Goal: Task Accomplishment & Management: Use online tool/utility

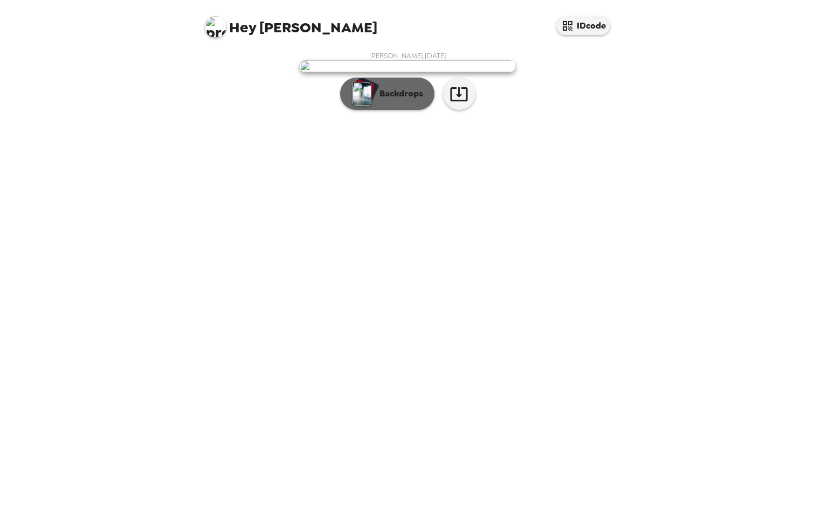
click at [412, 110] on button "Backdrops" at bounding box center [387, 94] width 94 height 32
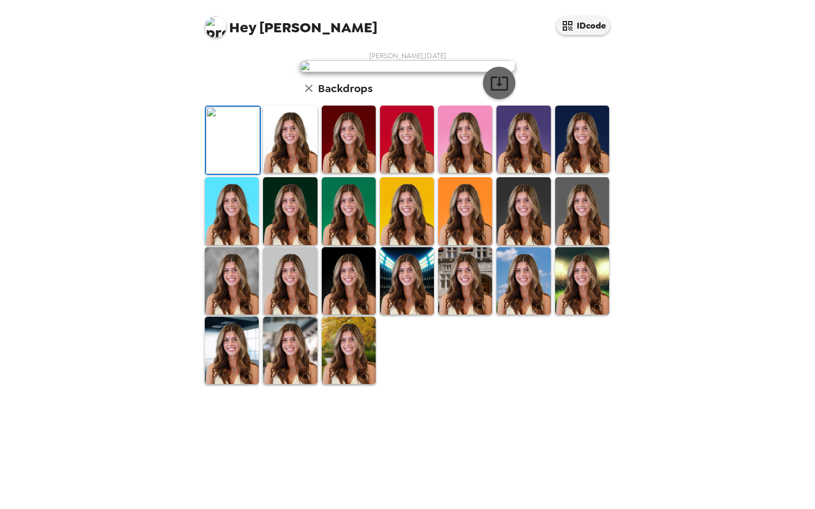
click at [490, 93] on icon "button" at bounding box center [499, 83] width 19 height 19
click at [745, 162] on div "Hey Marisa IDcode Marisa Fijewski , 09-16-2025 Backdrops" at bounding box center [407, 254] width 815 height 509
click at [689, 207] on div "Hey Marisa IDcode Marisa Fijewski , 09-16-2025 Backdrops" at bounding box center [407, 254] width 815 height 509
click at [674, 92] on div "Hey Marisa IDcode Marisa Fijewski , 09-16-2025 Backdrops" at bounding box center [407, 254] width 815 height 509
click at [634, 118] on div "Hey Marisa IDcode Marisa Fijewski , 09-16-2025 Backdrops" at bounding box center [407, 254] width 815 height 509
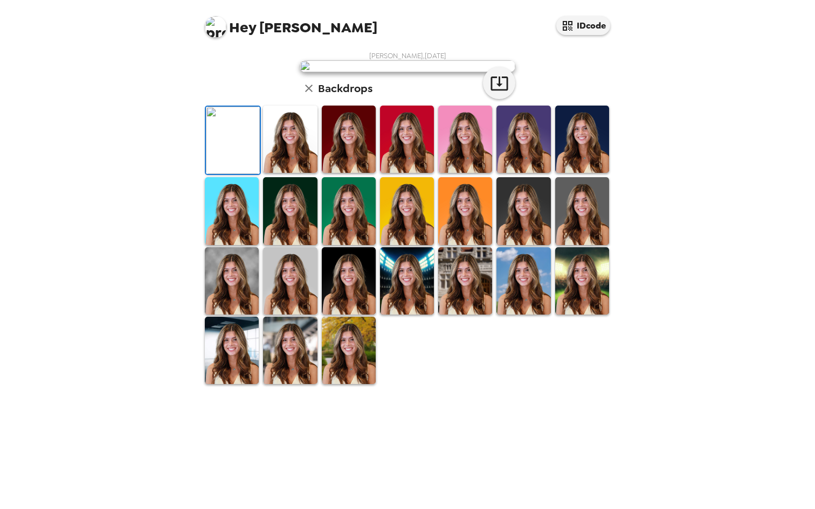
click at [531, 173] on img at bounding box center [523, 139] width 54 height 67
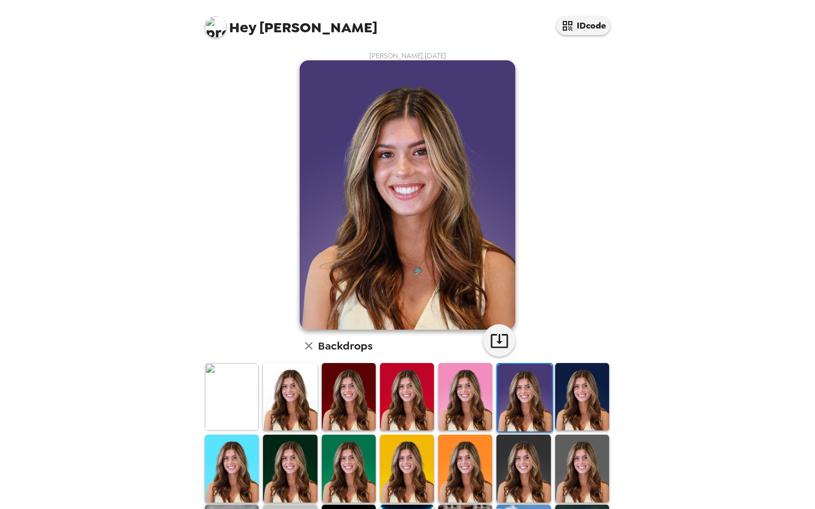
click at [565, 386] on img at bounding box center [582, 396] width 54 height 67
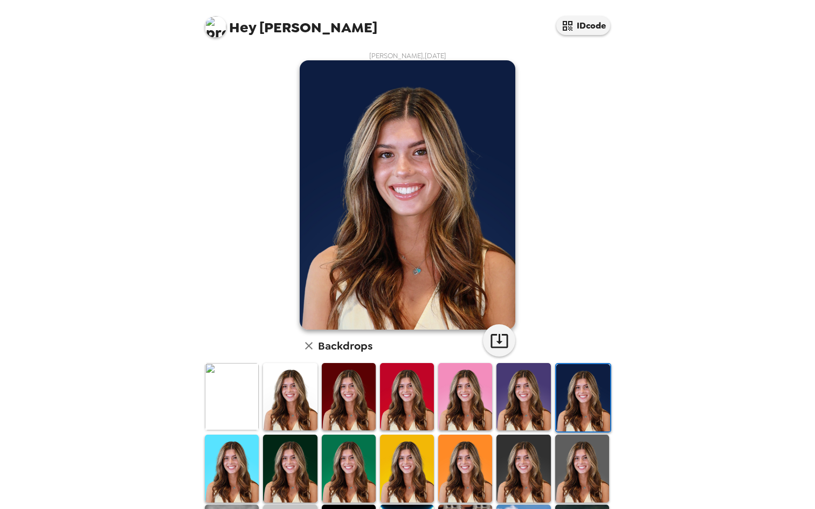
click at [306, 400] on img at bounding box center [290, 396] width 54 height 67
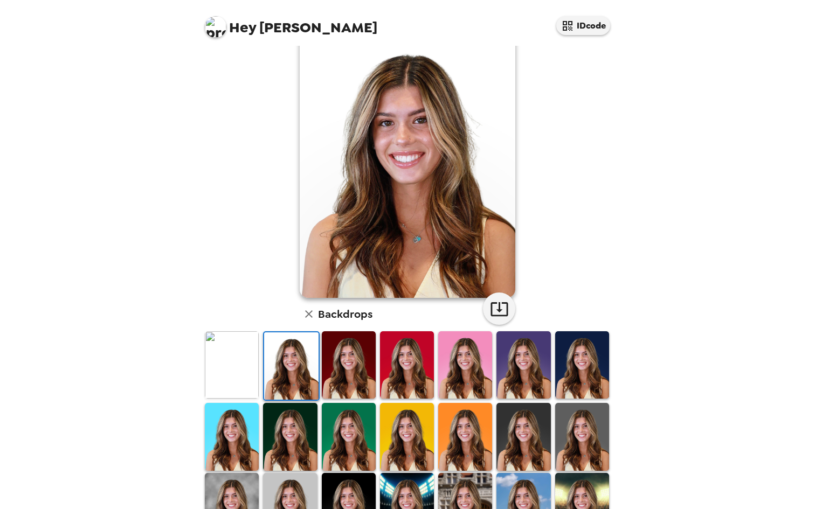
scroll to position [50, 0]
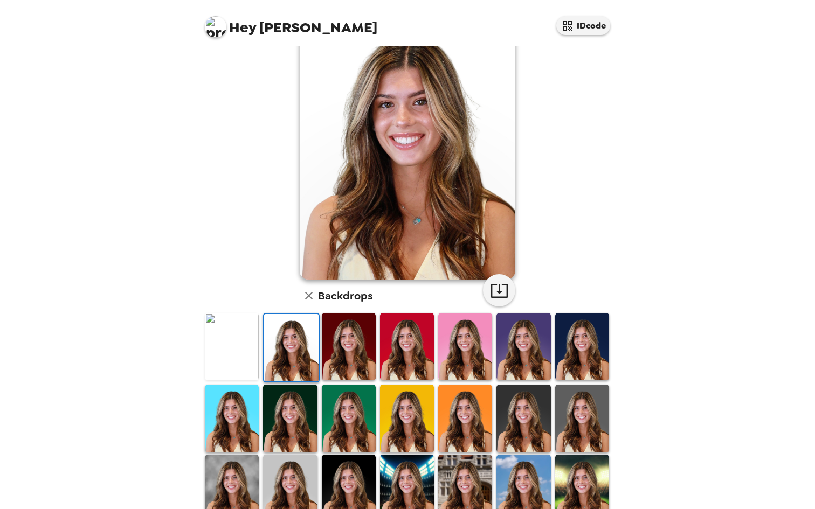
click at [331, 364] on img at bounding box center [349, 346] width 54 height 67
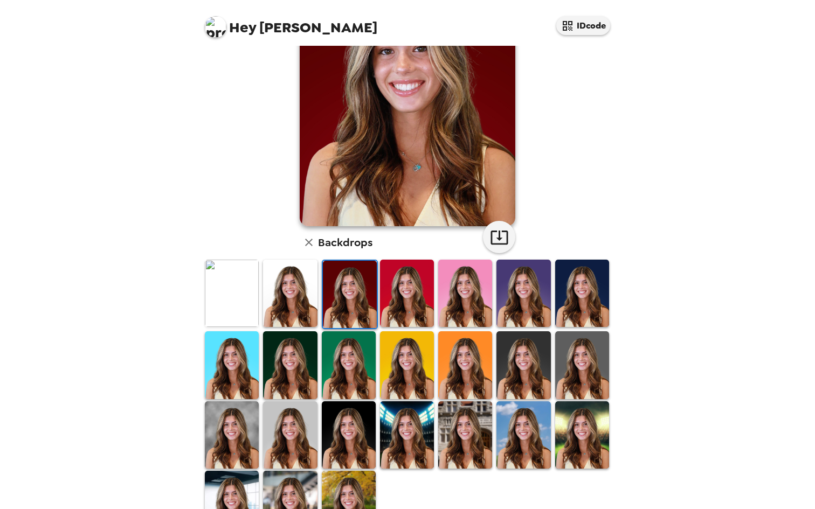
scroll to position [144, 0]
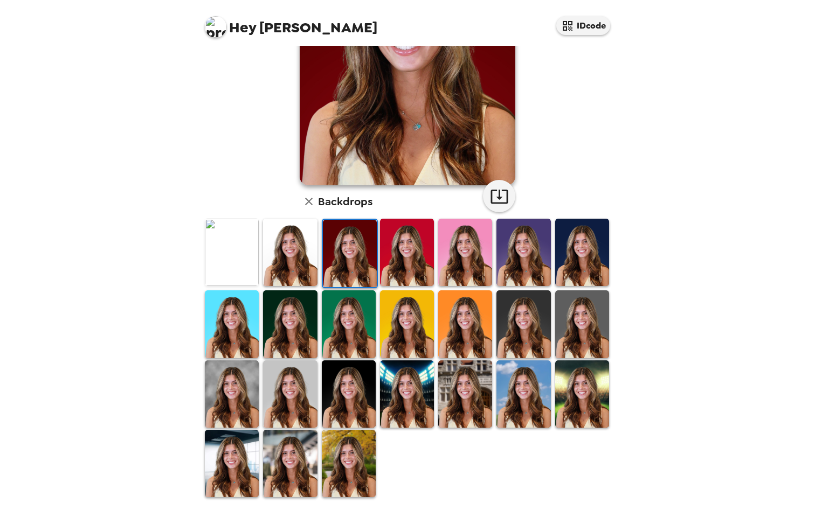
click at [238, 406] on img at bounding box center [232, 393] width 54 height 67
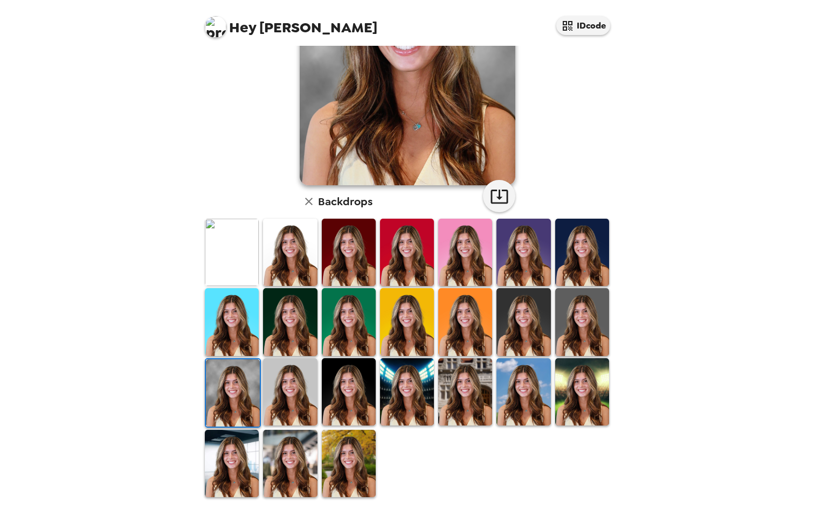
click at [239, 251] on img at bounding box center [232, 252] width 54 height 67
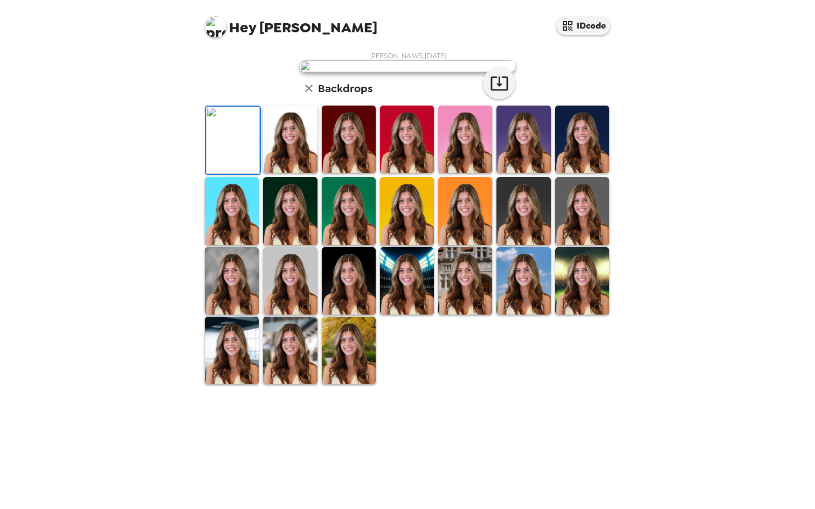
scroll to position [39, 0]
click at [309, 173] on img at bounding box center [290, 139] width 54 height 67
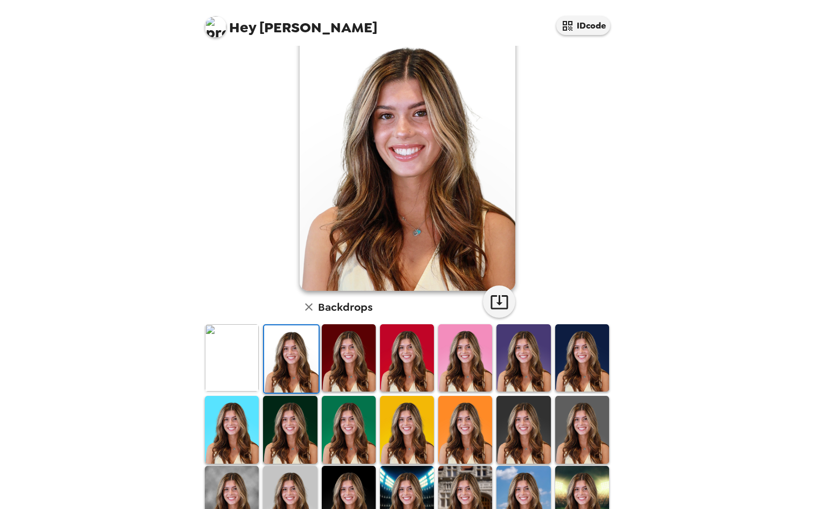
click at [348, 362] on img at bounding box center [349, 357] width 54 height 67
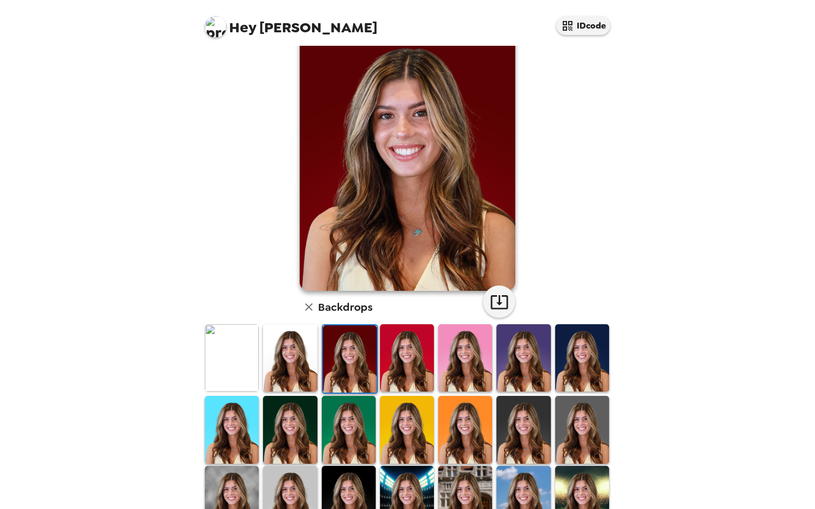
click at [394, 359] on img at bounding box center [407, 357] width 54 height 67
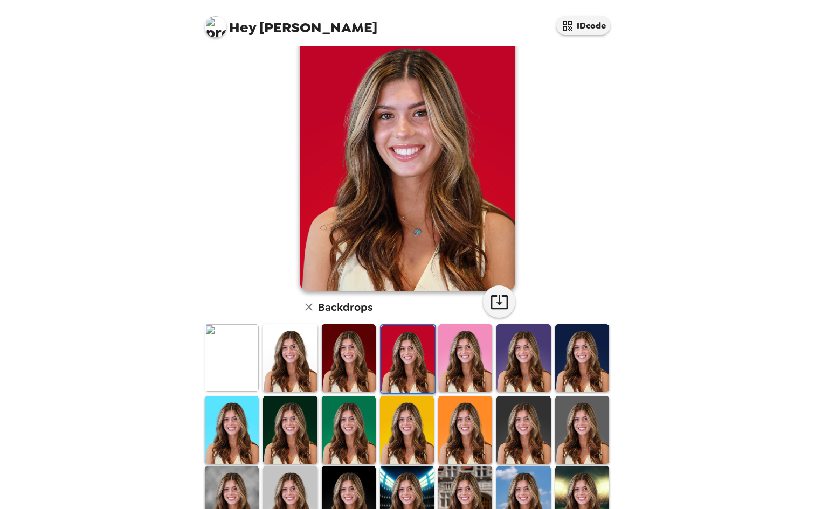
click at [454, 359] on img at bounding box center [465, 357] width 54 height 67
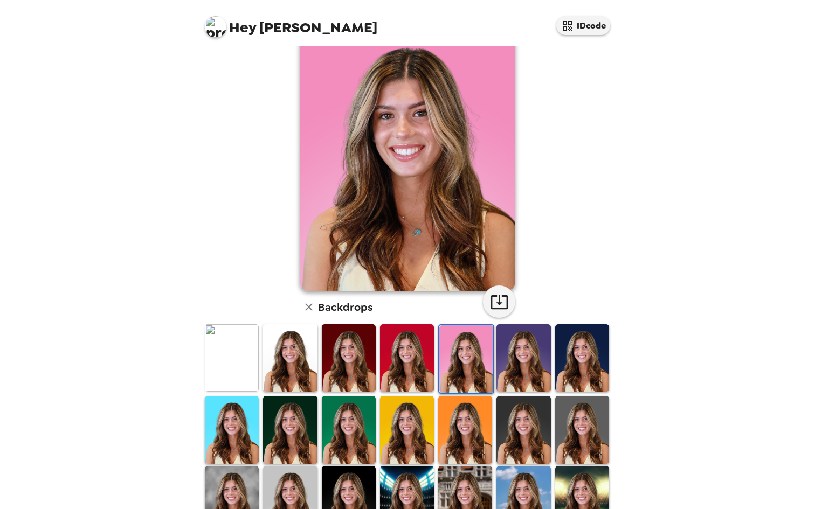
click at [512, 362] on img at bounding box center [523, 357] width 54 height 67
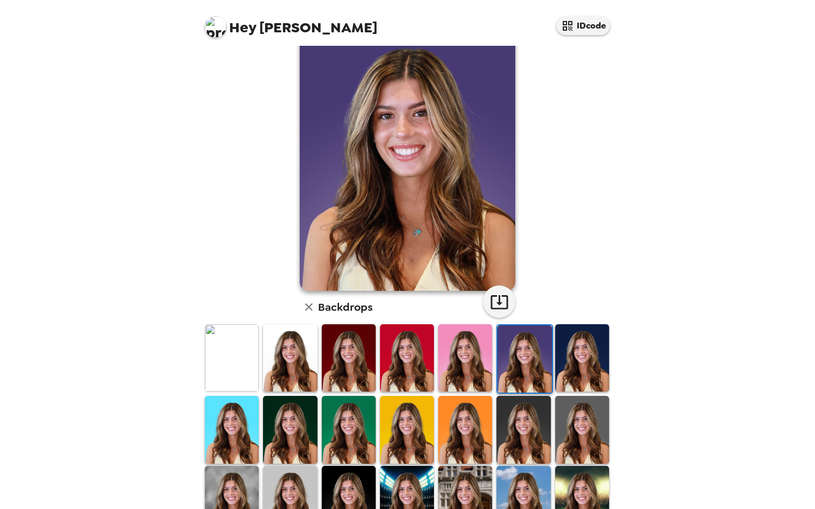
click at [567, 360] on img at bounding box center [582, 357] width 54 height 67
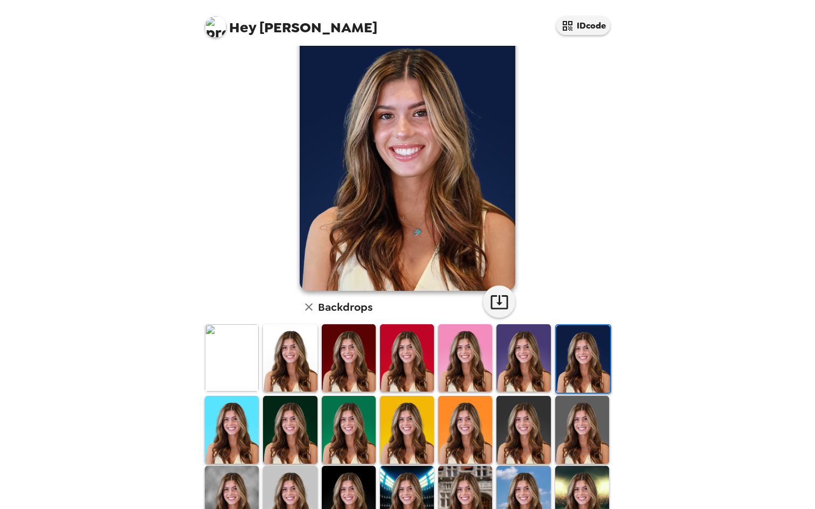
click at [544, 359] on div at bounding box center [523, 359] width 58 height 72
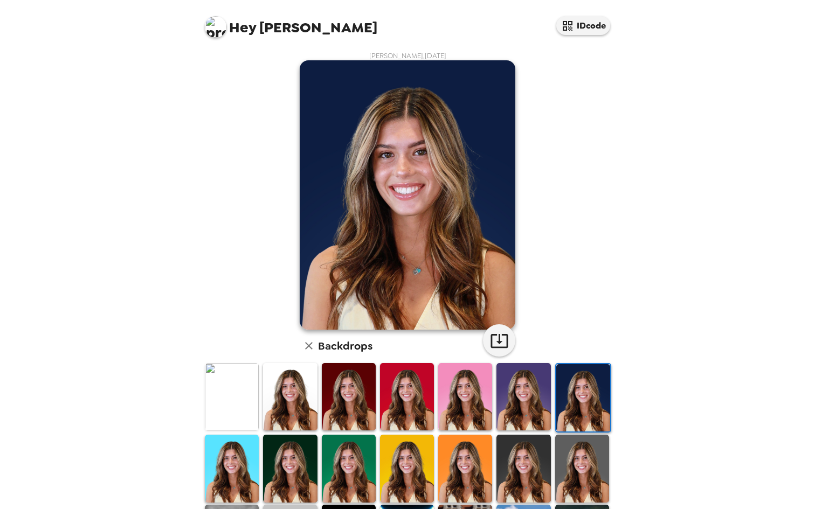
click at [238, 411] on img at bounding box center [232, 396] width 54 height 67
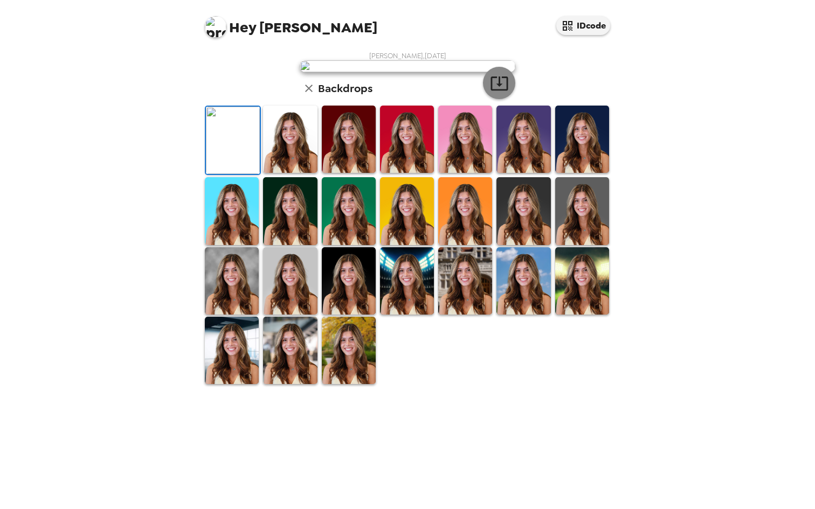
click at [499, 93] on icon "button" at bounding box center [499, 83] width 19 height 19
click at [342, 173] on img at bounding box center [349, 139] width 54 height 67
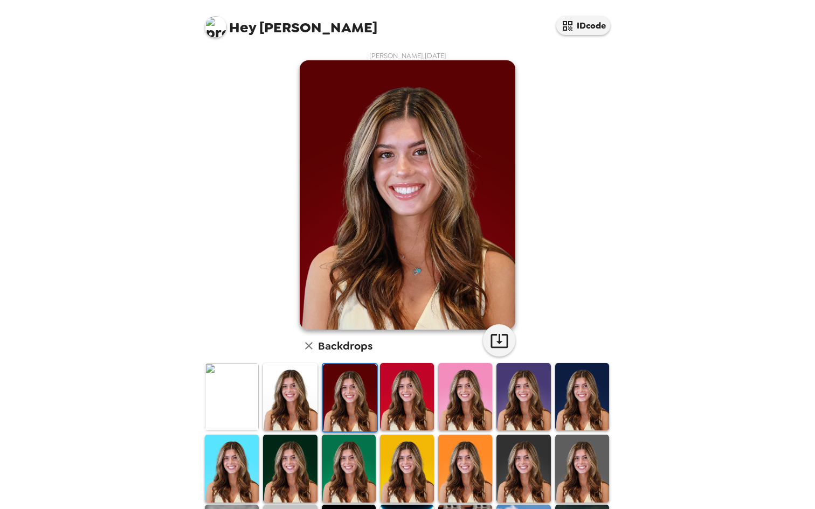
click at [280, 399] on img at bounding box center [290, 396] width 54 height 67
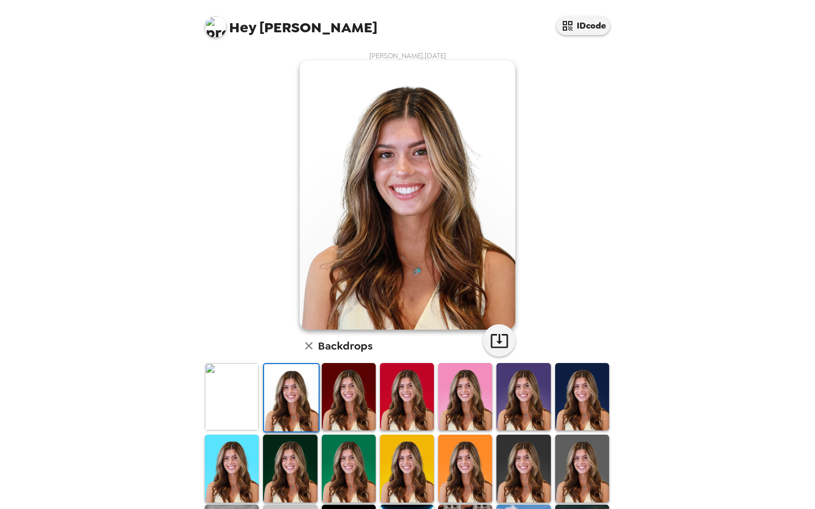
click at [342, 390] on img at bounding box center [349, 396] width 54 height 67
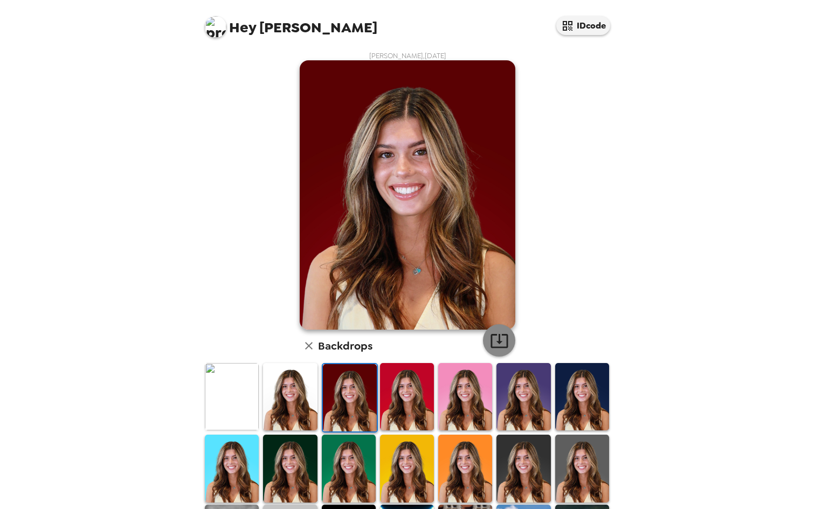
click at [497, 341] on icon "button" at bounding box center [499, 340] width 19 height 19
click at [498, 389] on img at bounding box center [523, 396] width 54 height 67
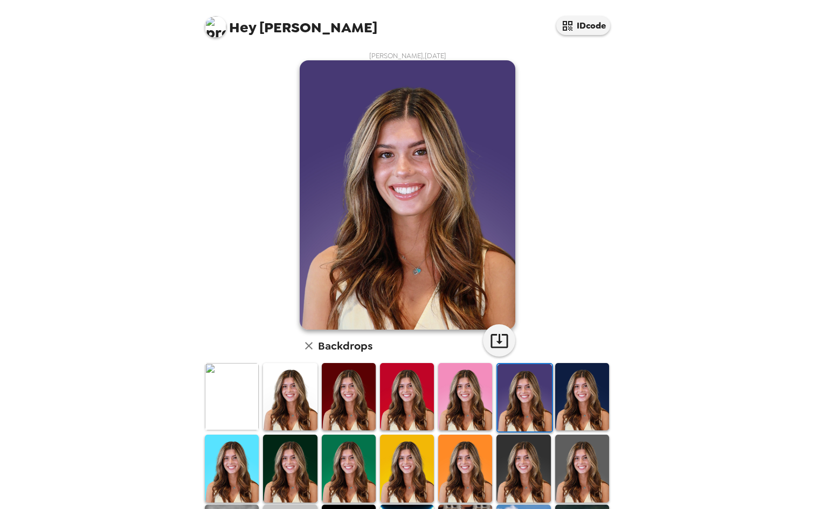
click at [563, 400] on img at bounding box center [582, 396] width 54 height 67
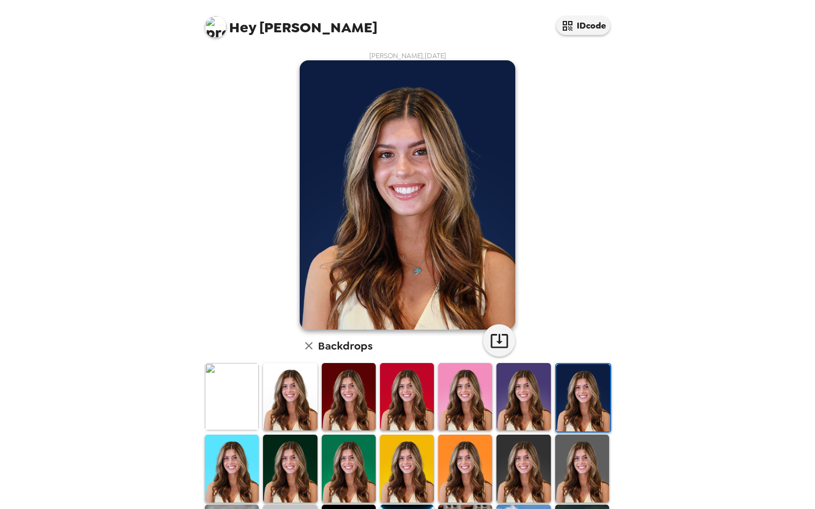
click at [543, 398] on img at bounding box center [523, 396] width 54 height 67
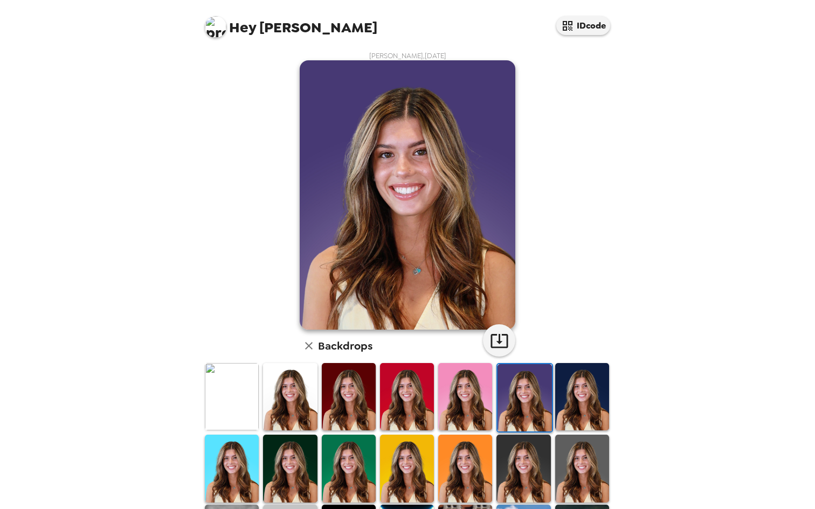
click at [571, 400] on img at bounding box center [582, 396] width 54 height 67
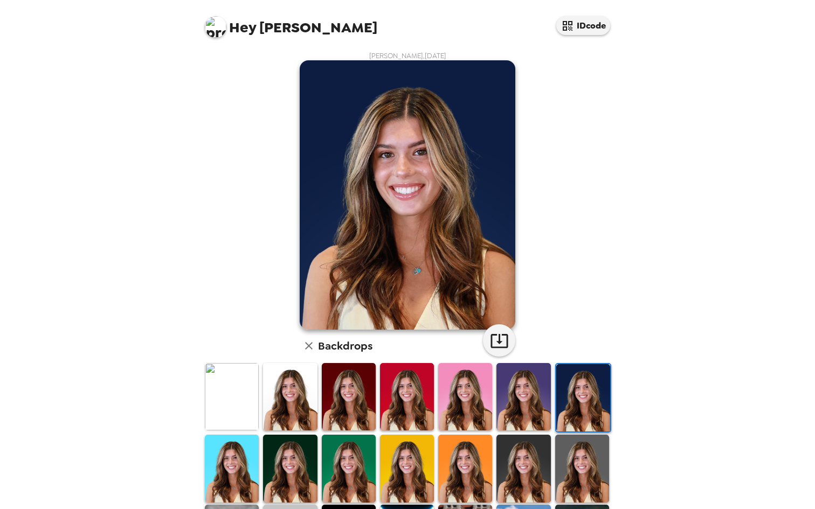
click at [302, 405] on img at bounding box center [290, 396] width 54 height 67
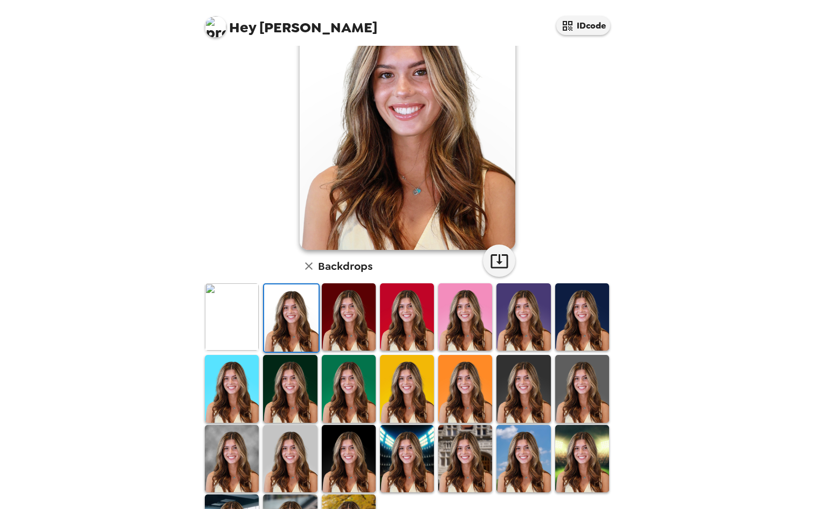
scroll to position [88, 0]
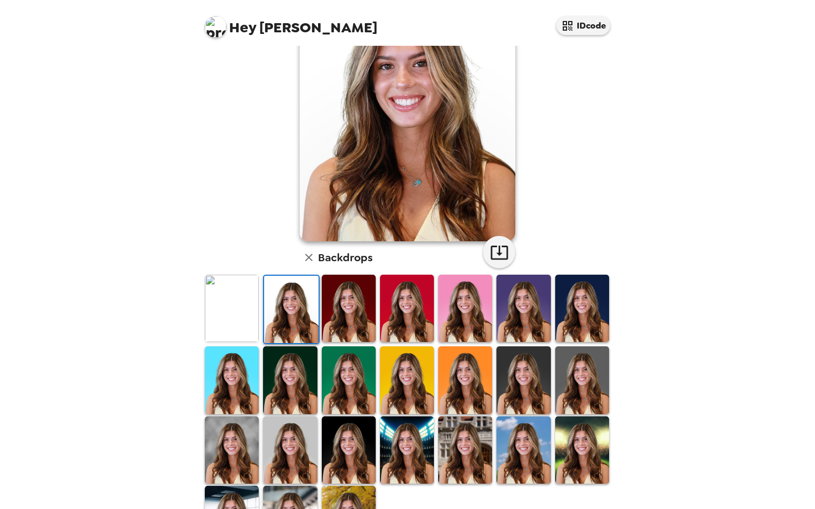
click at [343, 450] on img at bounding box center [349, 449] width 54 height 67
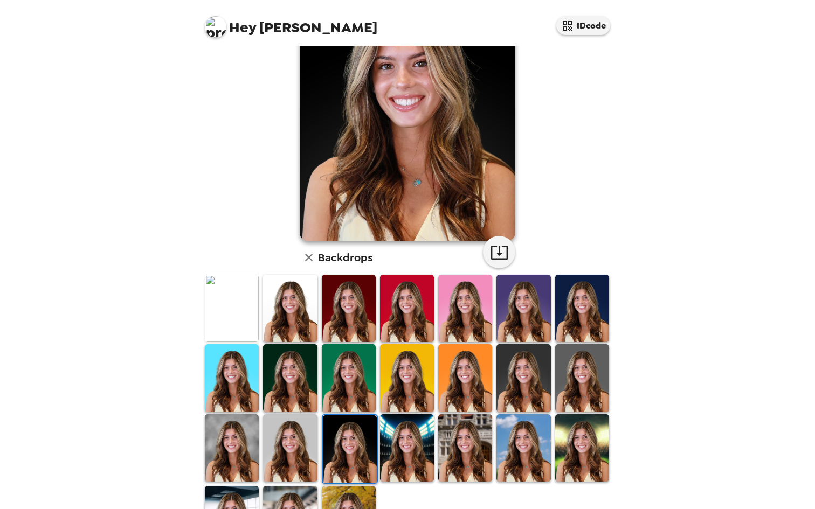
click at [281, 449] on img at bounding box center [290, 447] width 54 height 67
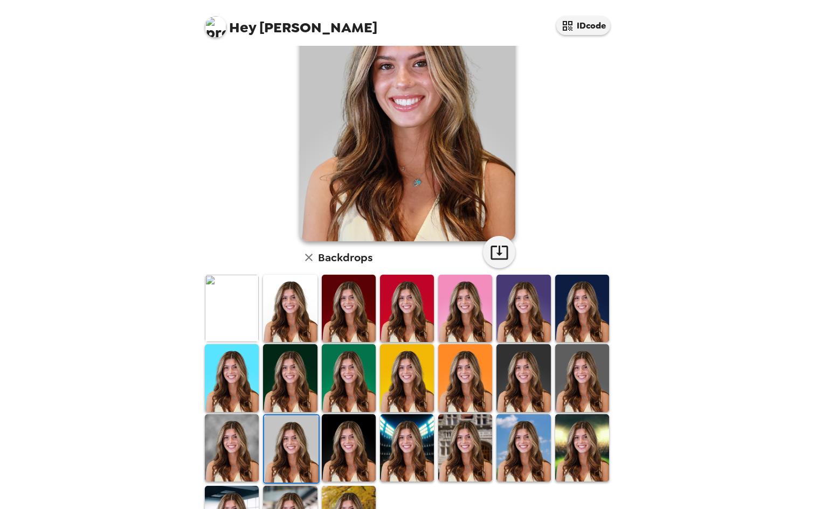
click at [331, 456] on img at bounding box center [349, 447] width 54 height 67
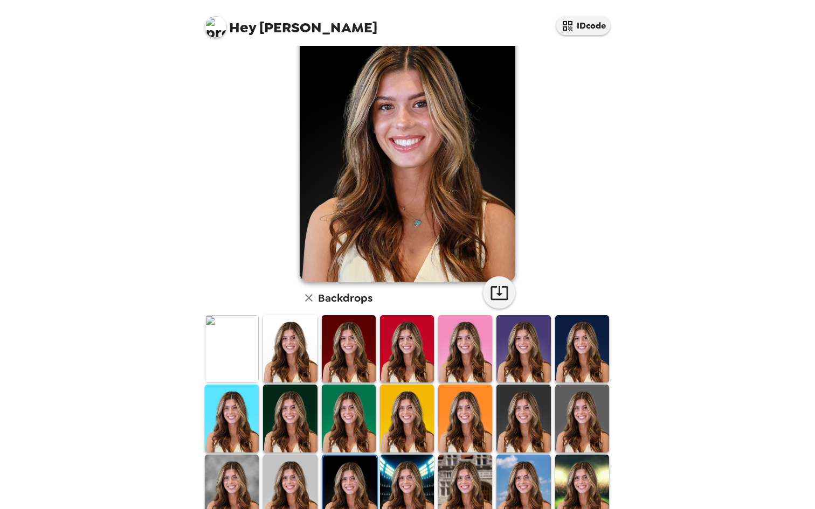
scroll to position [0, 0]
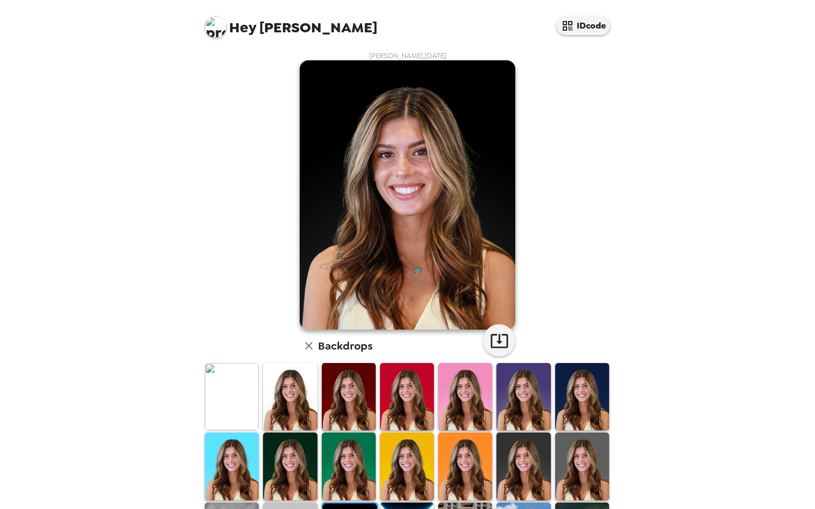
click at [282, 394] on img at bounding box center [290, 396] width 54 height 67
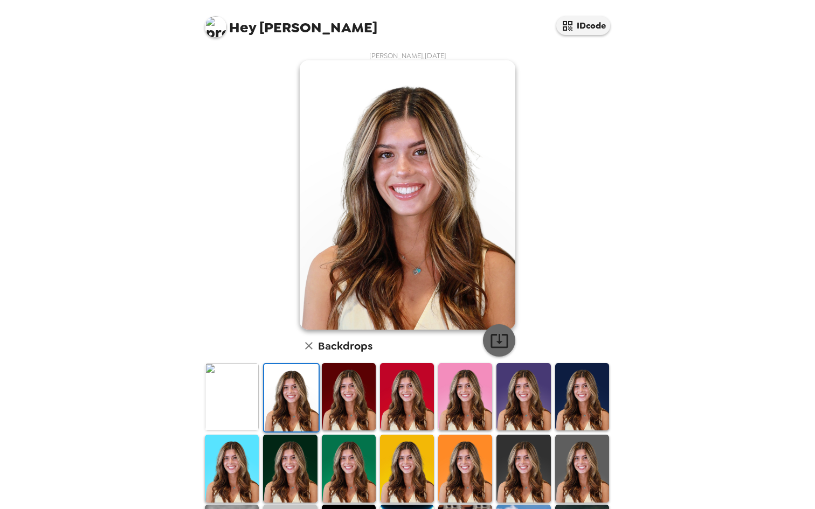
click at [491, 336] on icon "button" at bounding box center [499, 340] width 19 height 19
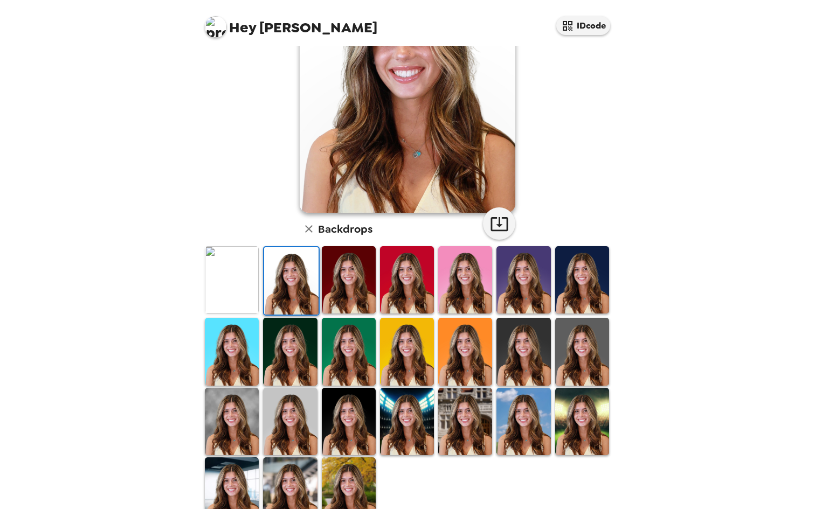
scroll to position [121, 0]
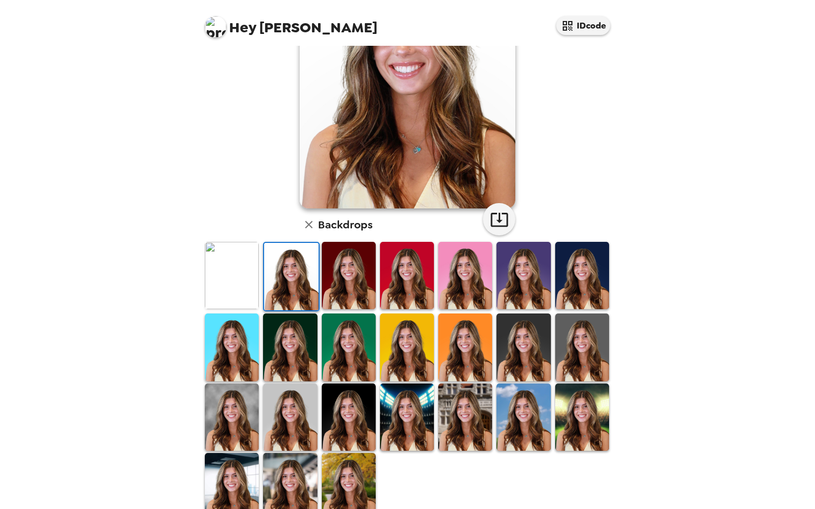
click at [508, 338] on img at bounding box center [523, 347] width 54 height 67
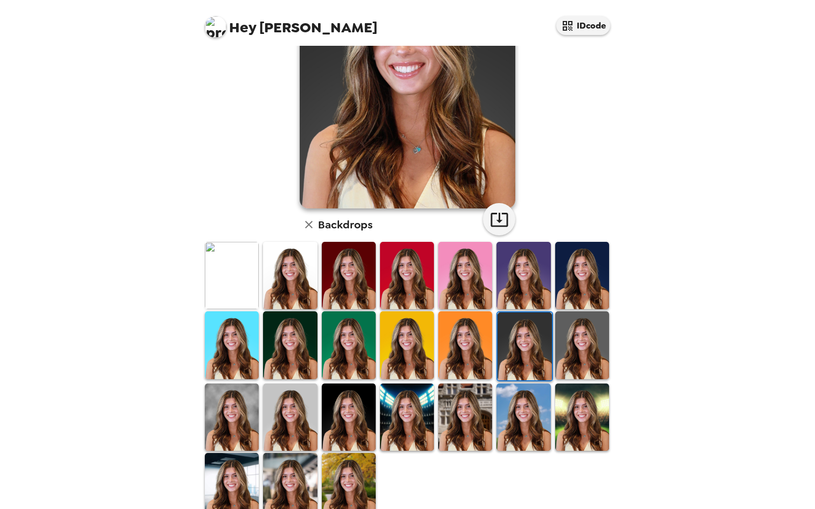
click at [559, 348] on img at bounding box center [582, 344] width 54 height 67
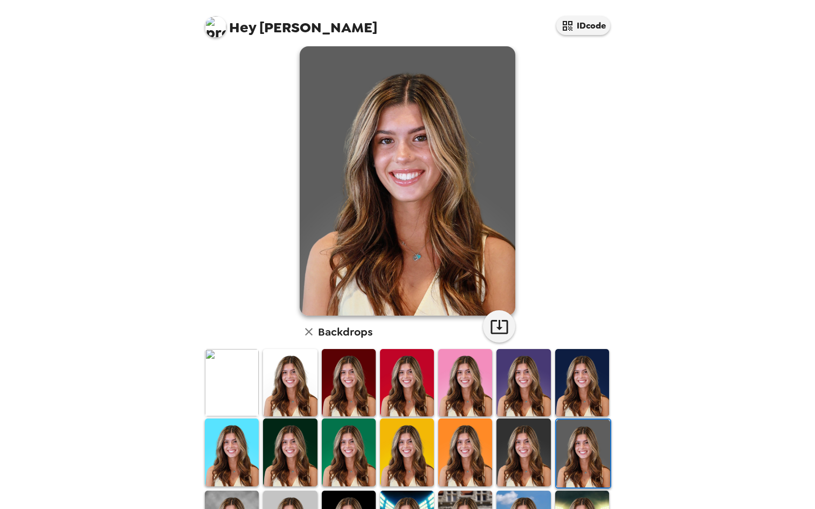
scroll to position [0, 0]
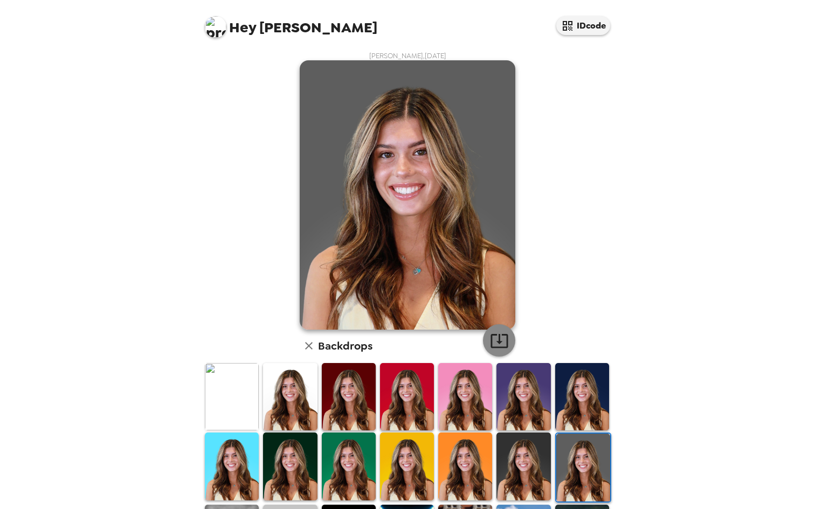
click at [499, 345] on icon "button" at bounding box center [499, 340] width 19 height 19
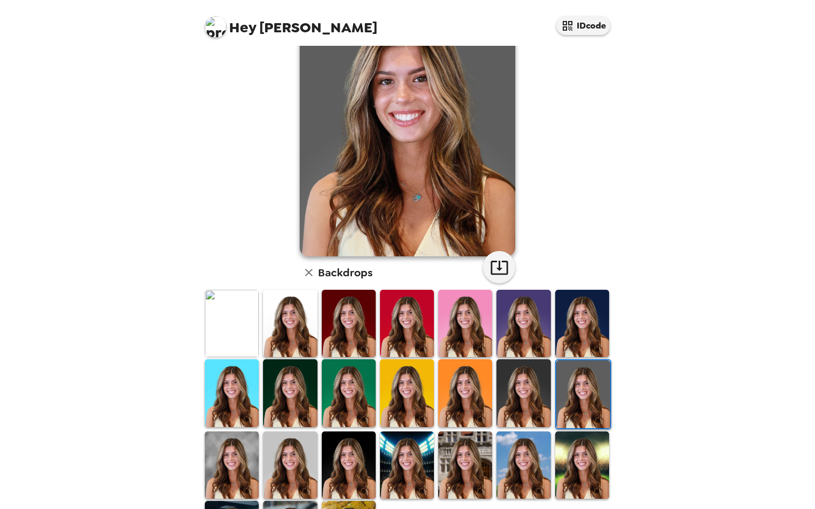
scroll to position [93, 0]
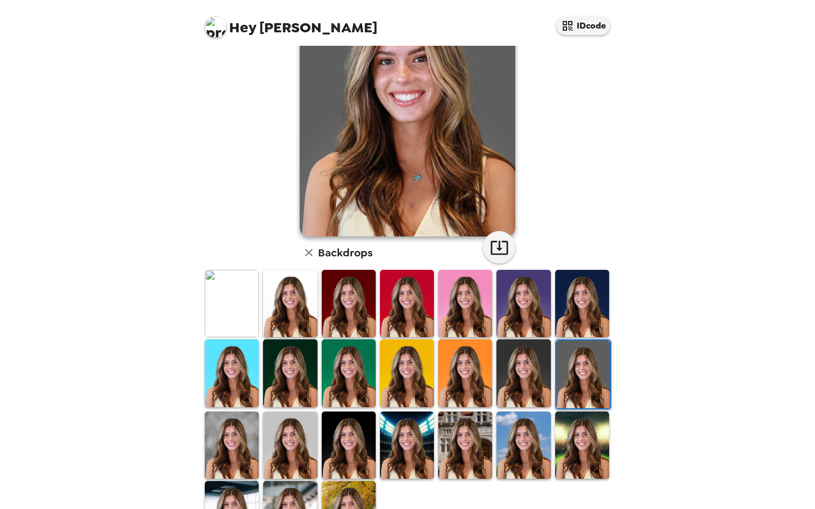
click at [297, 434] on img at bounding box center [290, 445] width 54 height 67
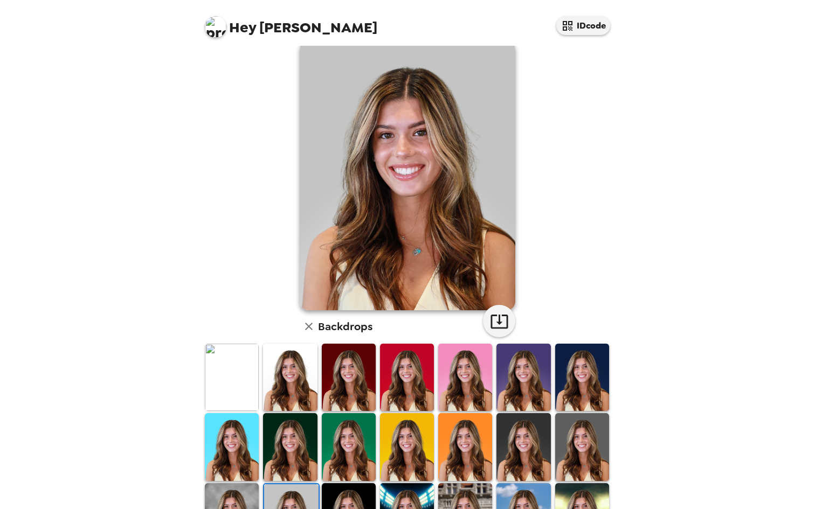
scroll to position [22, 0]
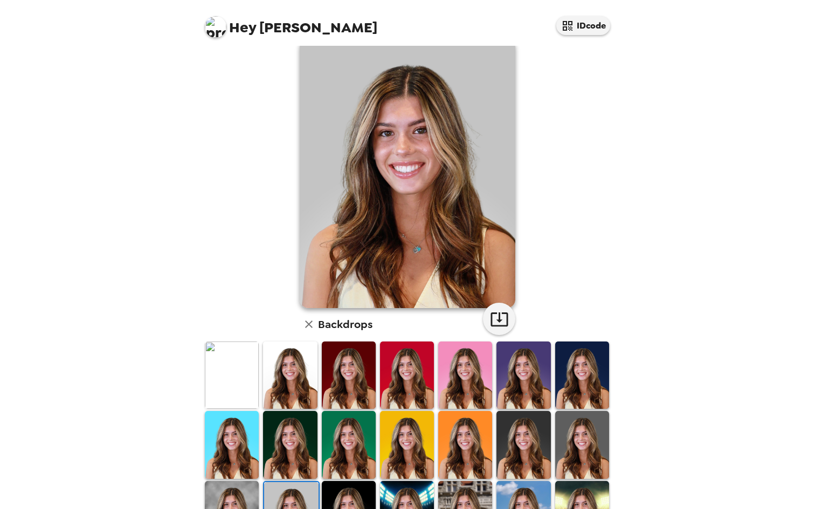
click at [563, 451] on img at bounding box center [582, 444] width 54 height 67
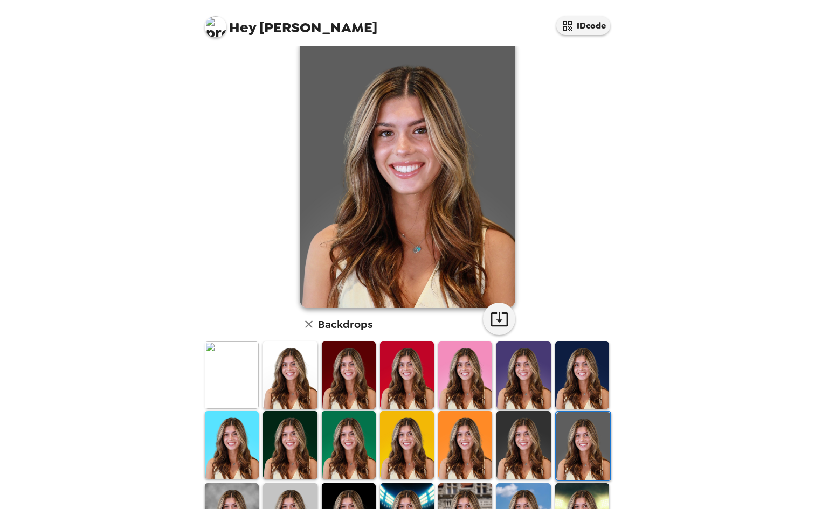
click at [553, 439] on div at bounding box center [582, 446] width 58 height 72
click at [561, 383] on img at bounding box center [582, 375] width 54 height 67
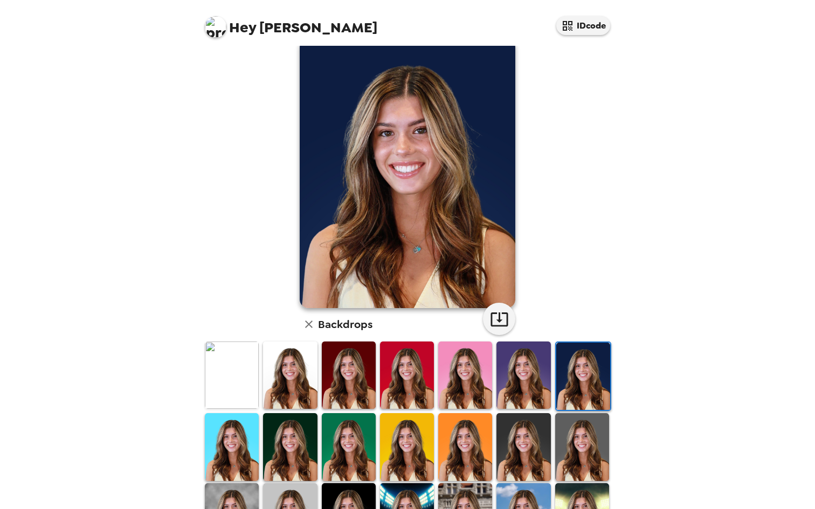
click at [534, 378] on img at bounding box center [523, 375] width 54 height 67
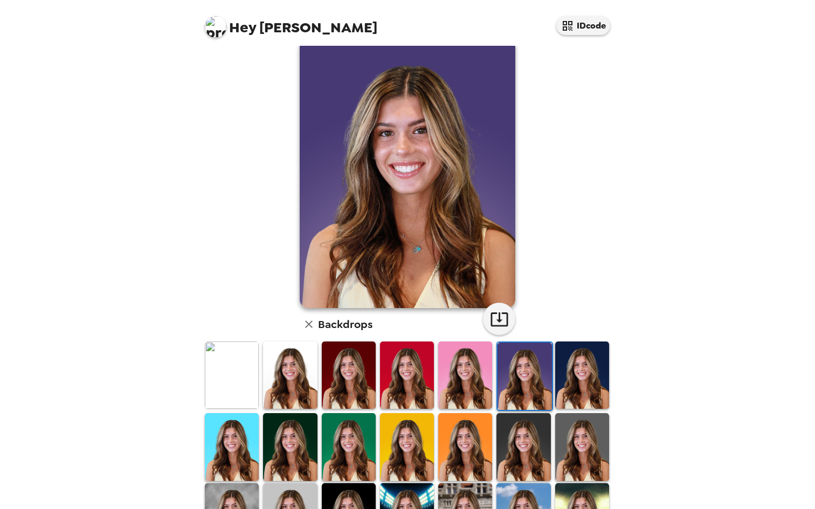
click at [365, 390] on img at bounding box center [349, 375] width 54 height 67
